Goal: Task Accomplishment & Management: Manage account settings

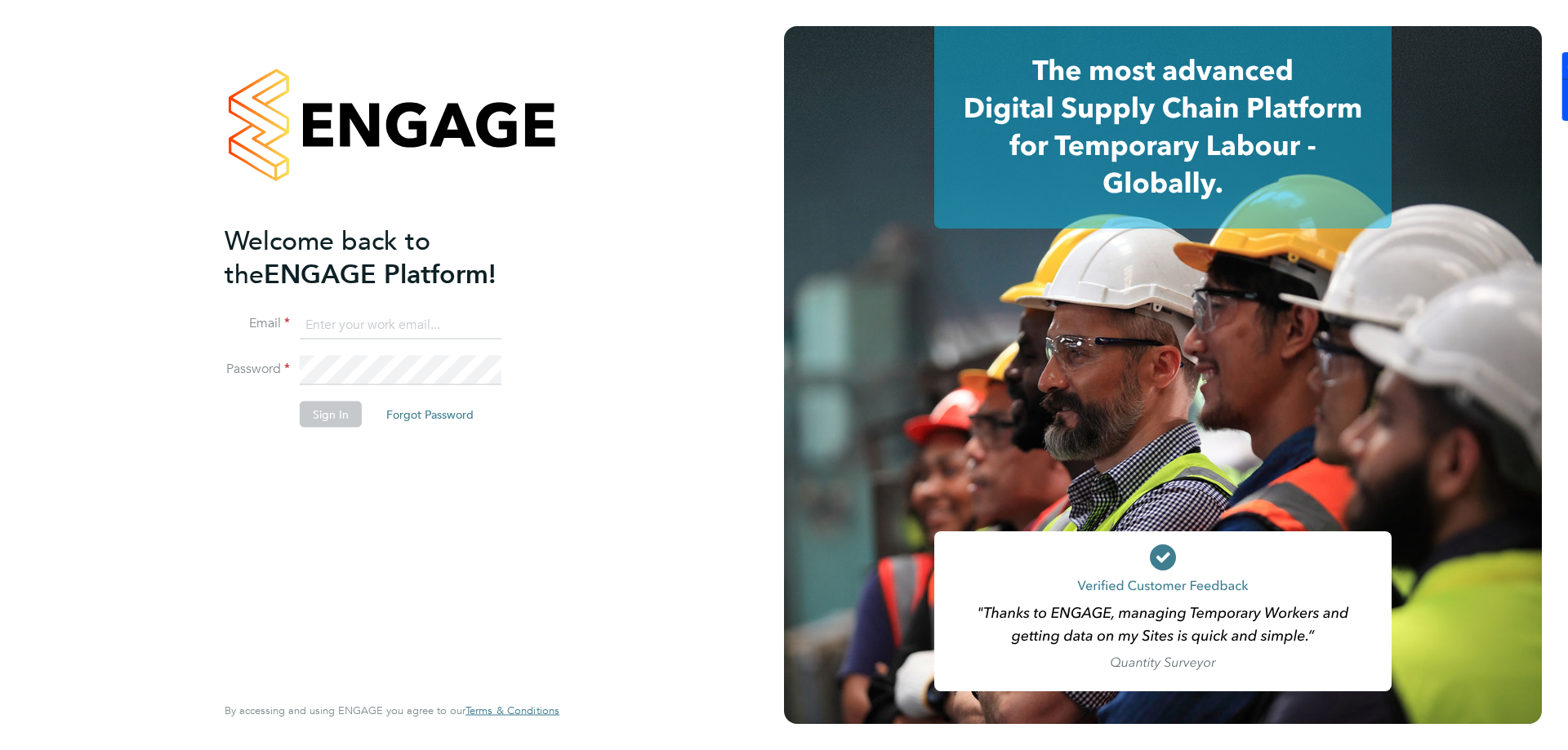
type input "[EMAIL_ADDRESS][DOMAIN_NAME]"
click at [335, 425] on button "Sign In" at bounding box center [331, 415] width 62 height 26
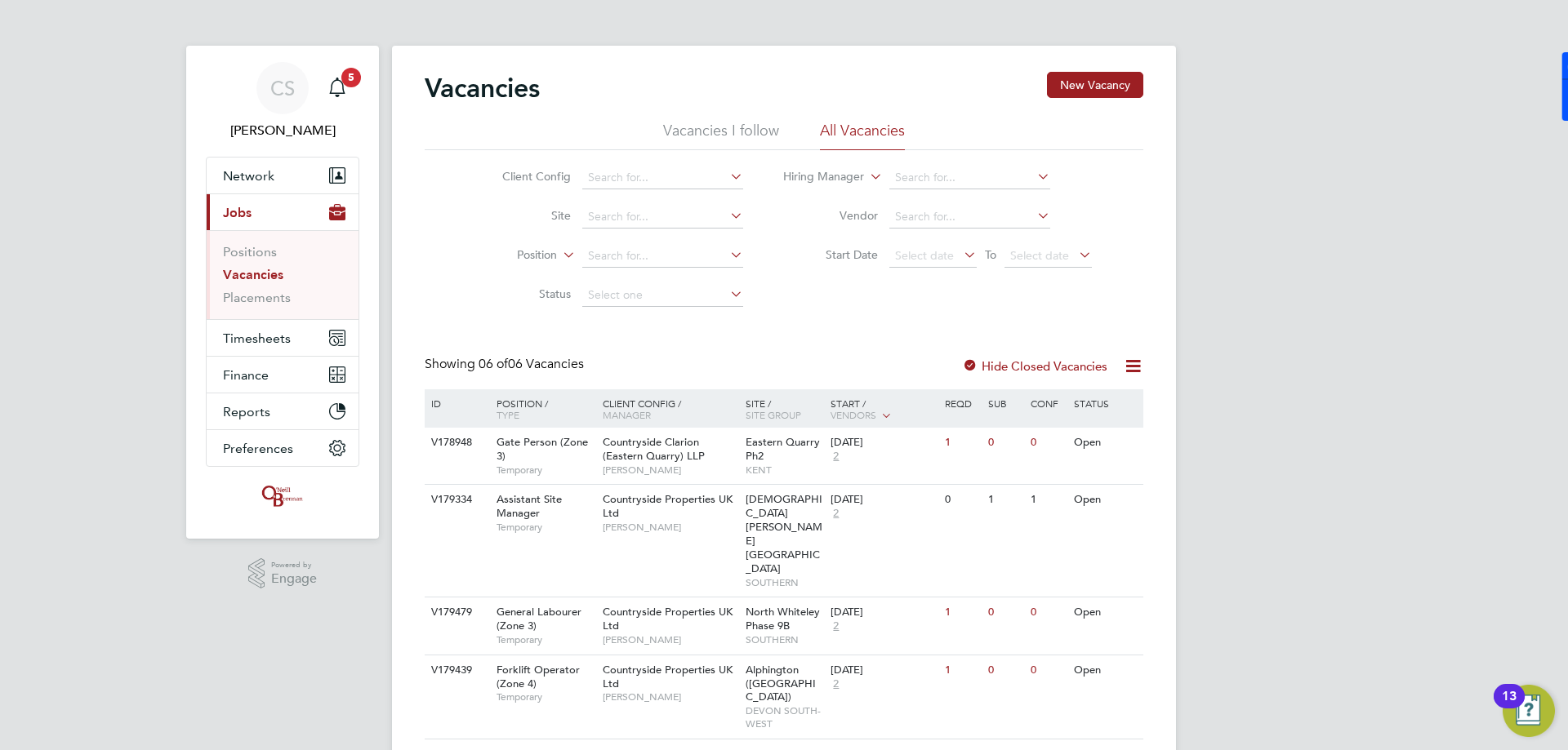
click at [689, 32] on app-barbie "Vacancies New Vacancy Vacancies I follow All Vacancies Client Config Site Posit…" at bounding box center [783, 464] width 784 height 927
click at [1275, 360] on div "CS Chloe Saffill Notifications 5 Applications: Network Team Members Businesses …" at bounding box center [784, 477] width 1568 height 954
